Goal: Find specific page/section: Find specific page/section

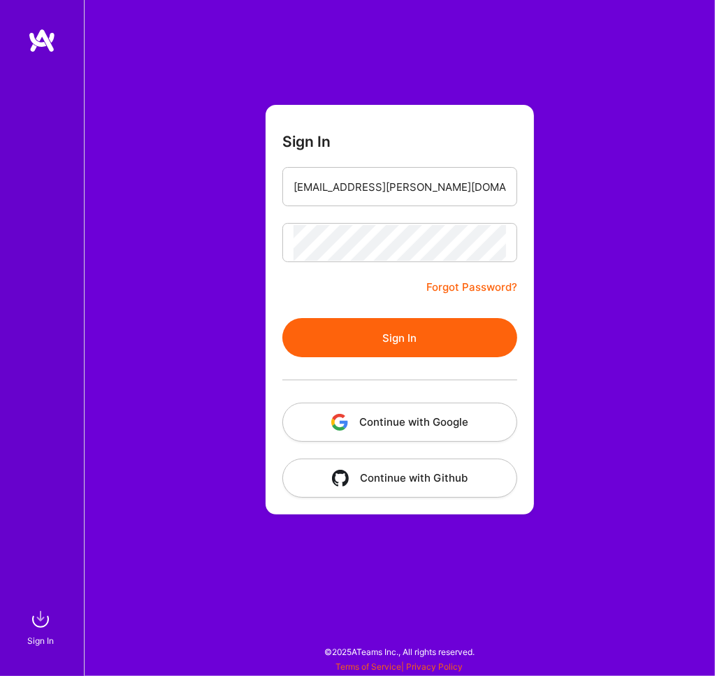
click at [455, 337] on button "Sign In" at bounding box center [399, 337] width 235 height 39
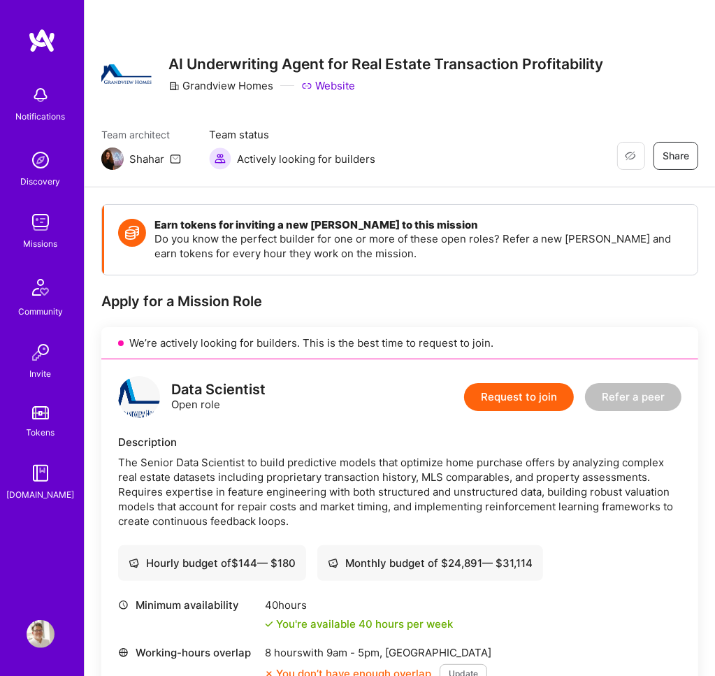
click at [47, 233] on img at bounding box center [41, 222] width 28 height 28
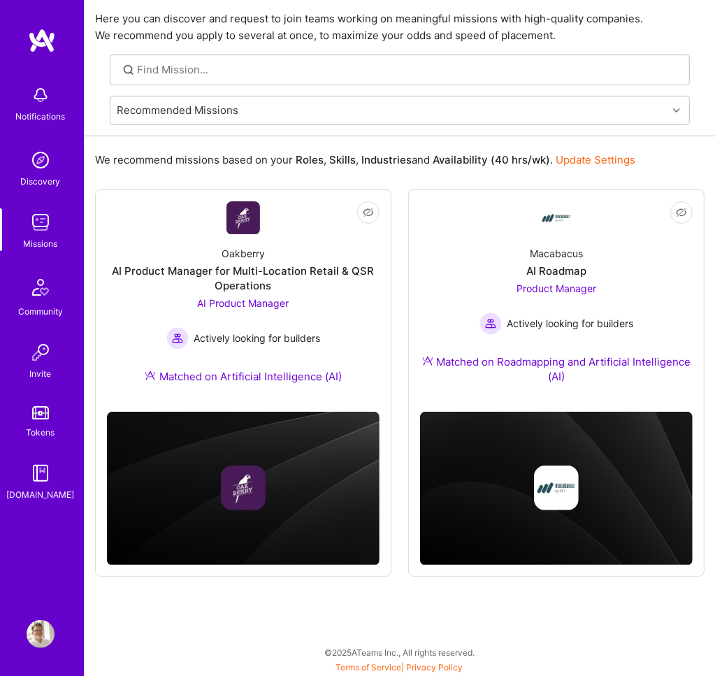
scroll to position [39, 0]
